Goal: Check status: Check status

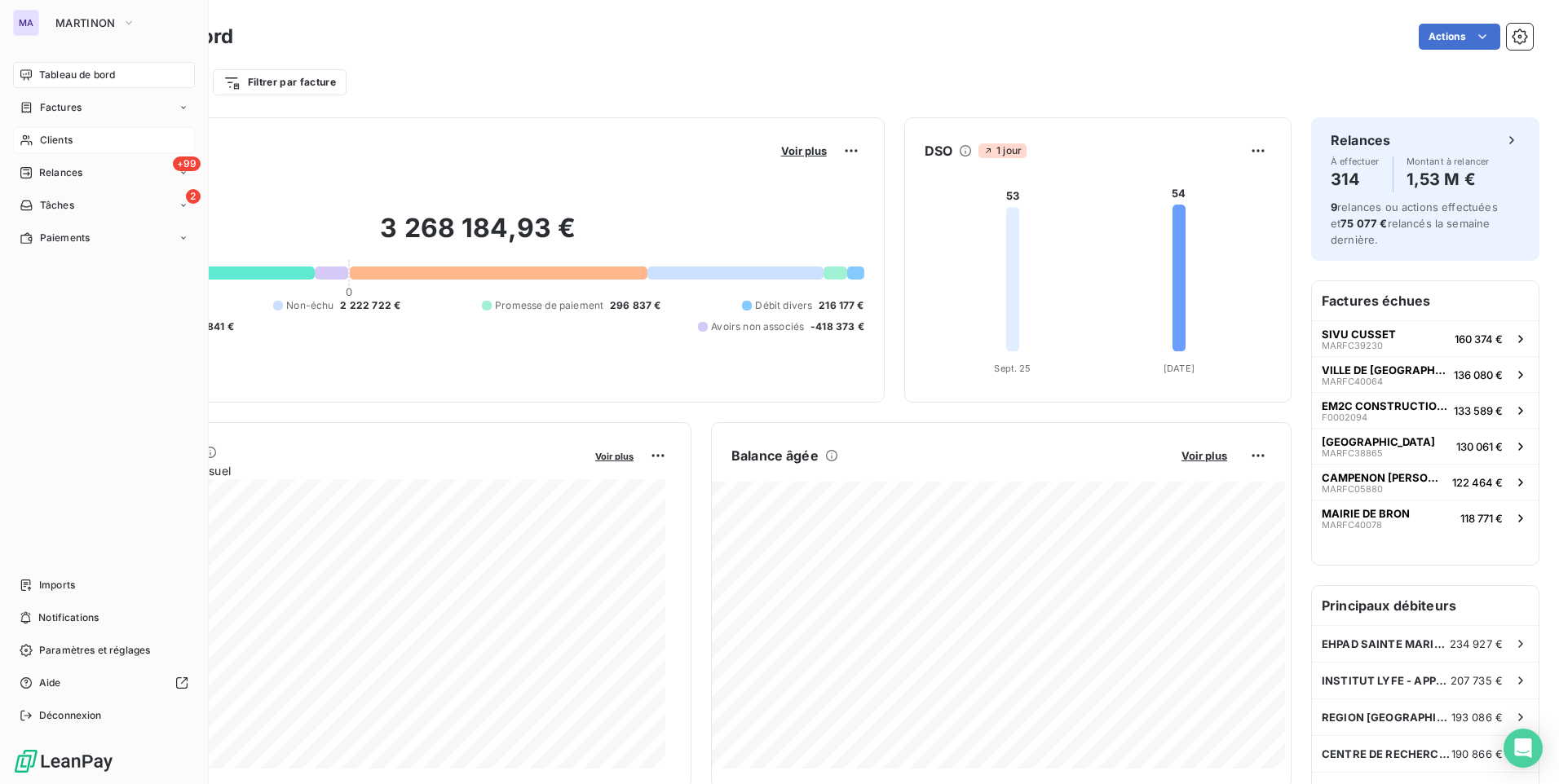
click at [68, 140] on span "Clients" at bounding box center [56, 140] width 32 height 14
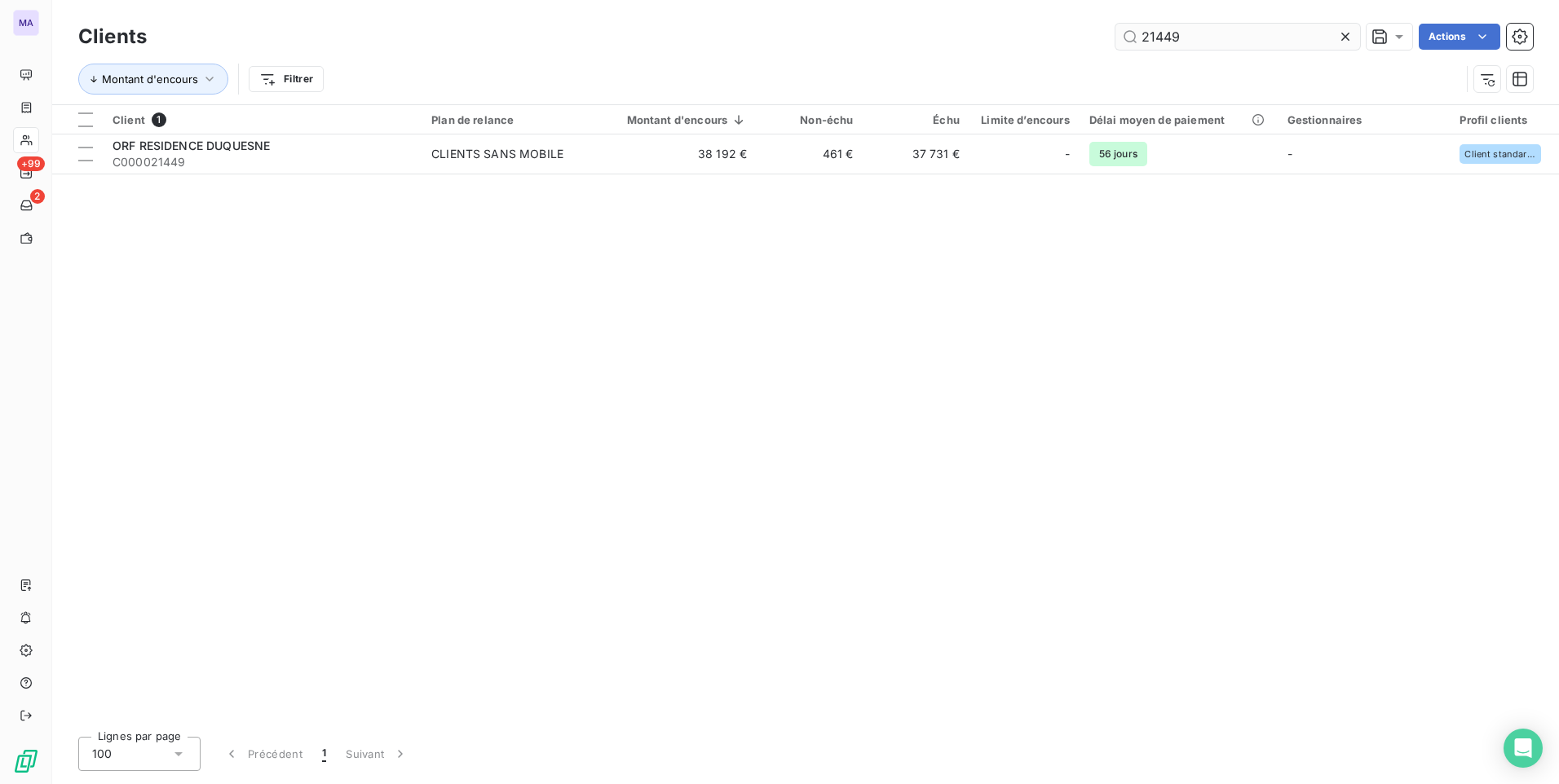
click at [1206, 36] on input "21449" at bounding box center [1238, 36] width 245 height 26
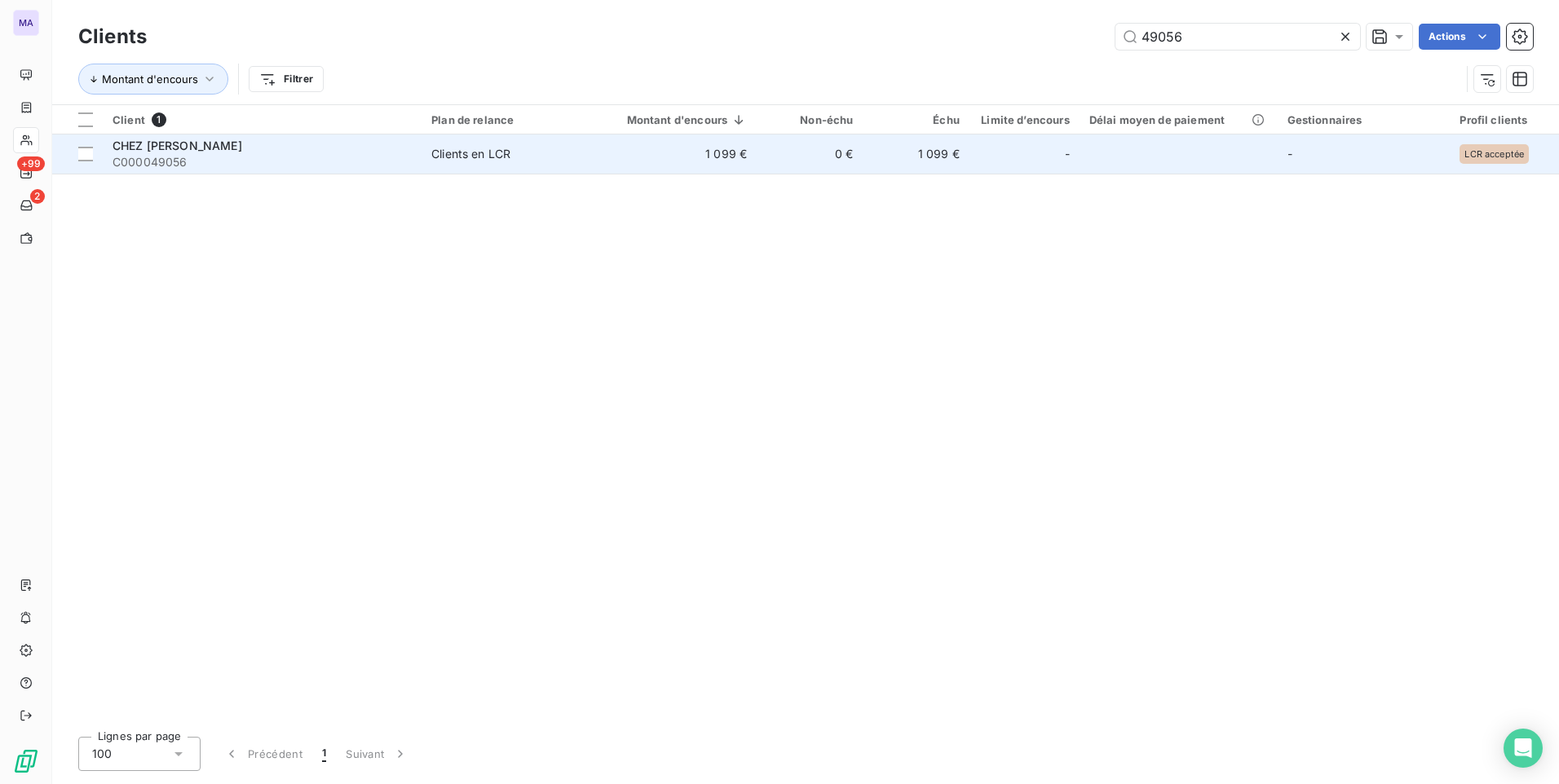
type input "49056"
click at [242, 148] on span "CHEZ [PERSON_NAME]" at bounding box center [178, 145] width 130 height 14
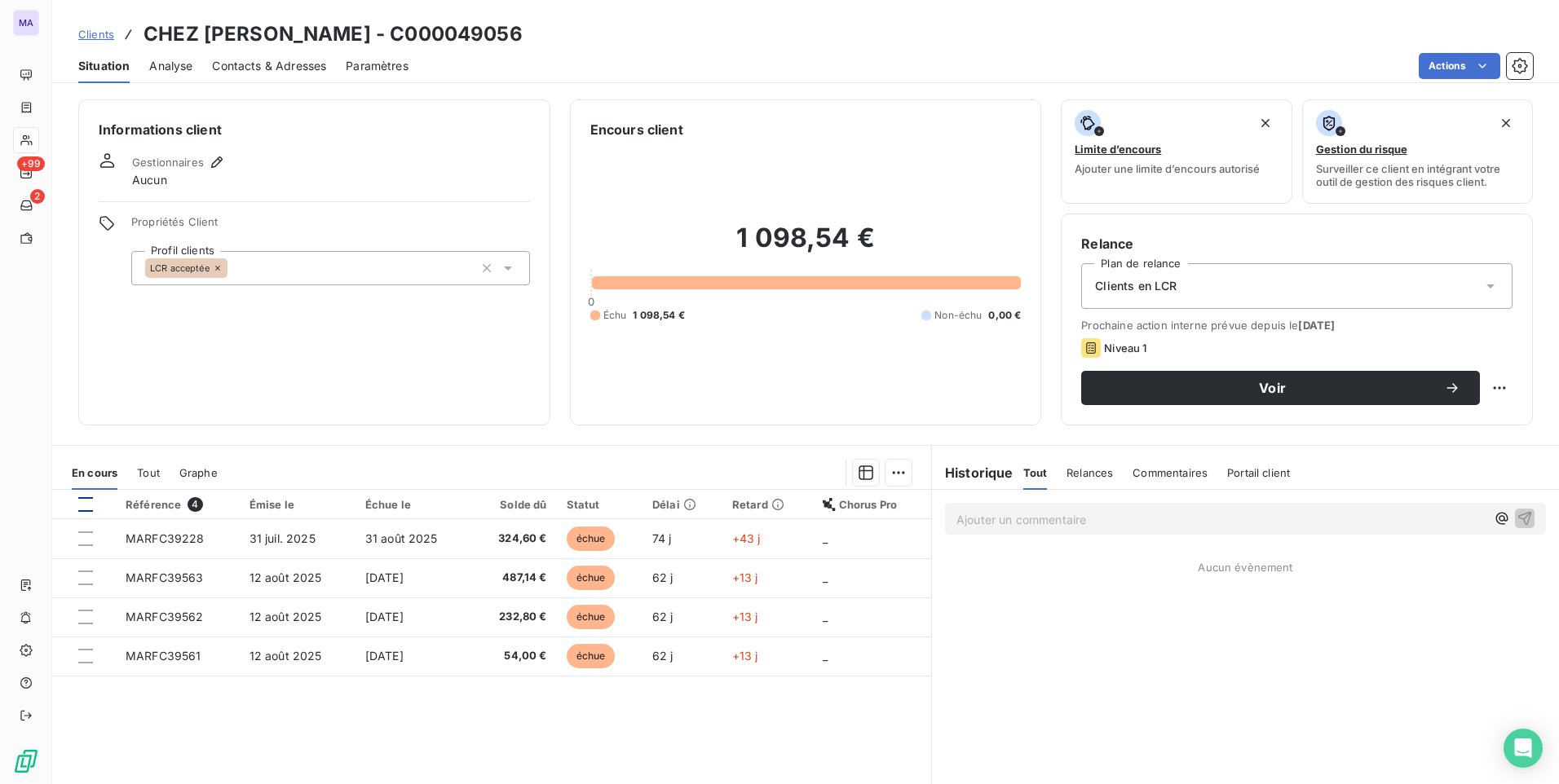
click at [84, 507] on div at bounding box center [85, 504] width 14 height 14
